Goal: Information Seeking & Learning: Learn about a topic

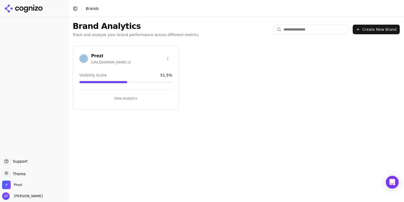
click at [128, 97] on button "View Analytics" at bounding box center [125, 98] width 93 height 9
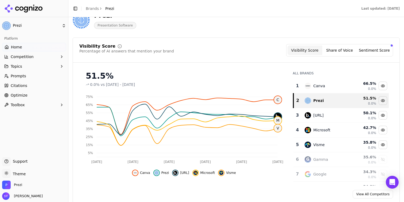
scroll to position [36, 0]
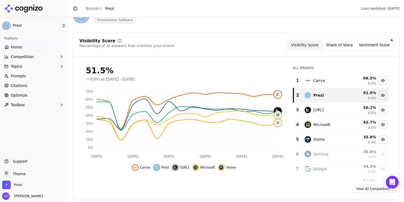
click at [34, 64] on button "Topics" at bounding box center [34, 66] width 64 height 9
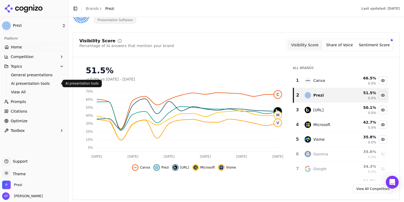
click at [43, 82] on span "AI presentation tools" at bounding box center [34, 83] width 46 height 5
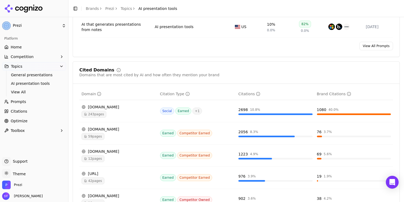
scroll to position [341, 0]
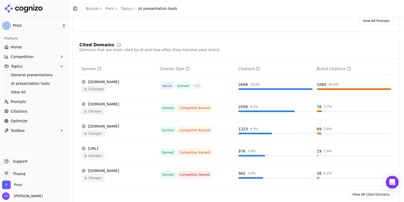
click at [110, 90] on div "243 pages" at bounding box center [118, 88] width 74 height 7
click at [97, 83] on div "[DOMAIN_NAME]" at bounding box center [118, 81] width 74 height 5
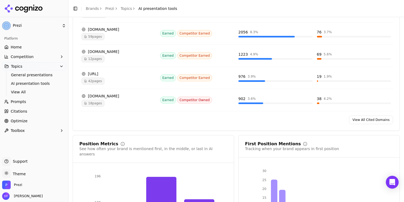
scroll to position [494, 0]
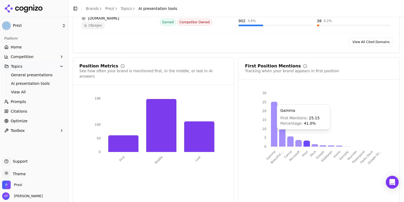
click at [273, 132] on icon at bounding box center [274, 124] width 6 height 45
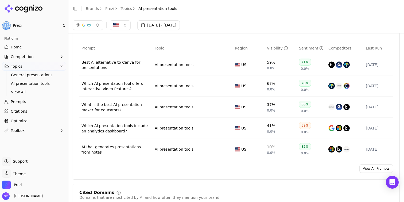
scroll to position [180, 0]
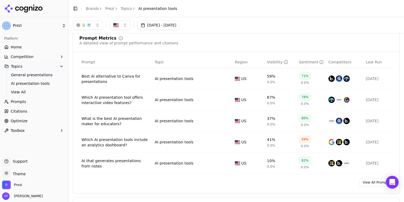
click at [28, 120] on link "Optimize" at bounding box center [34, 120] width 64 height 9
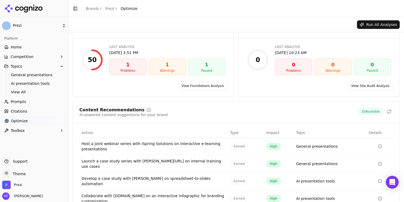
scroll to position [62, 0]
